Goal: Find contact information: Find contact information

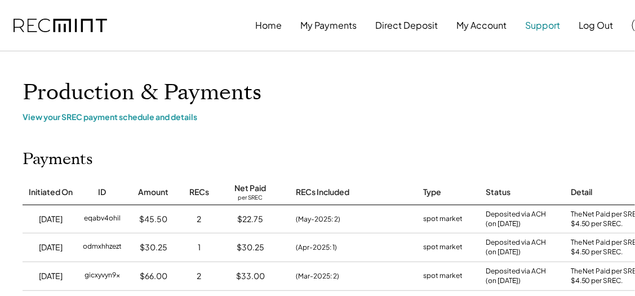
click at [545, 25] on button "Support" at bounding box center [542, 25] width 35 height 23
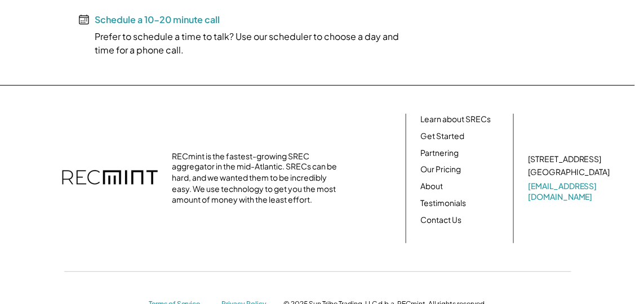
scroll to position [402, 0]
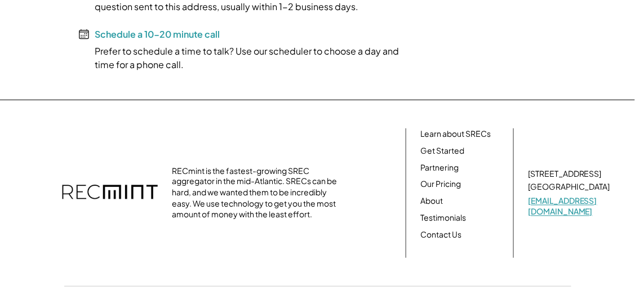
click at [563, 205] on link "[EMAIL_ADDRESS][DOMAIN_NAME]" at bounding box center [570, 207] width 85 height 22
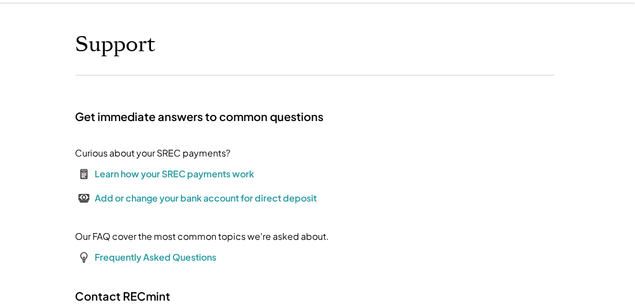
scroll to position [0, 0]
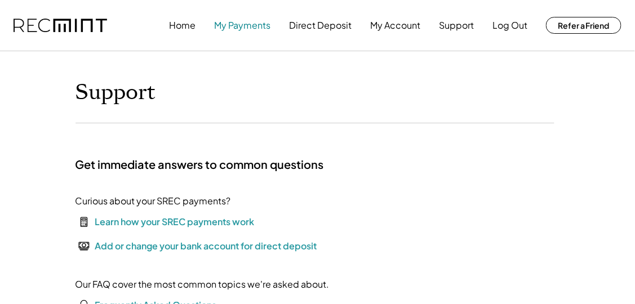
click at [232, 24] on button "My Payments" at bounding box center [242, 25] width 56 height 23
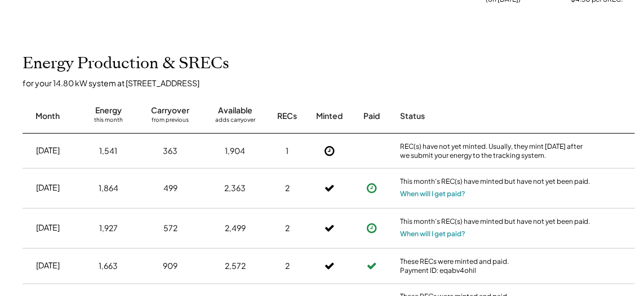
scroll to position [335, 0]
